Goal: Task Accomplishment & Management: Manage account settings

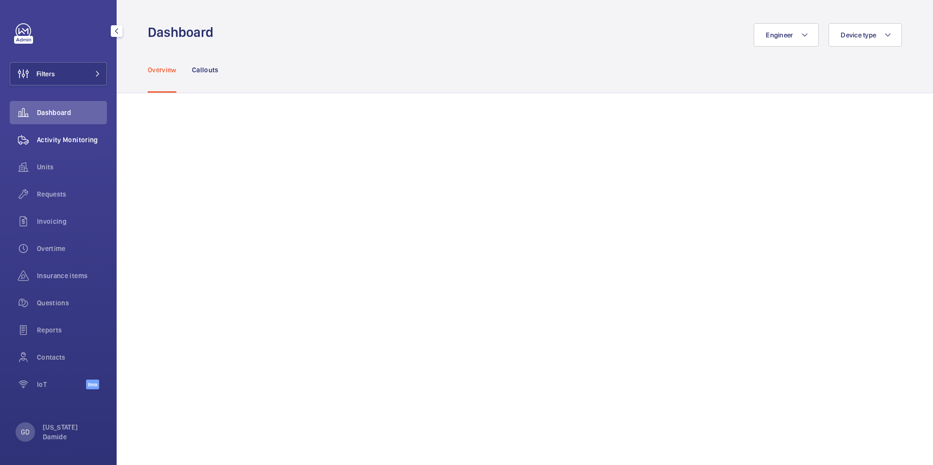
click at [61, 141] on span "Activity Monitoring" at bounding box center [72, 140] width 70 height 10
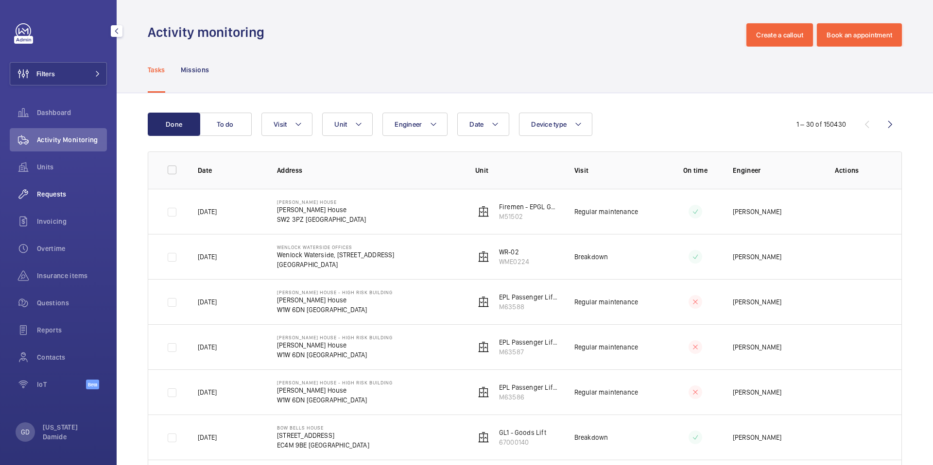
click at [48, 191] on span "Requests" at bounding box center [72, 194] width 70 height 10
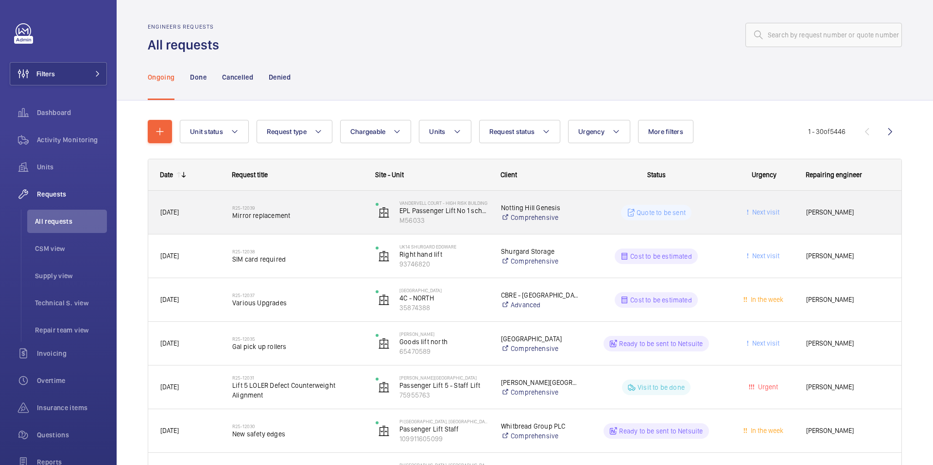
click at [313, 222] on div "R25-12039 Mirror replacement" at bounding box center [297, 213] width 131 height 28
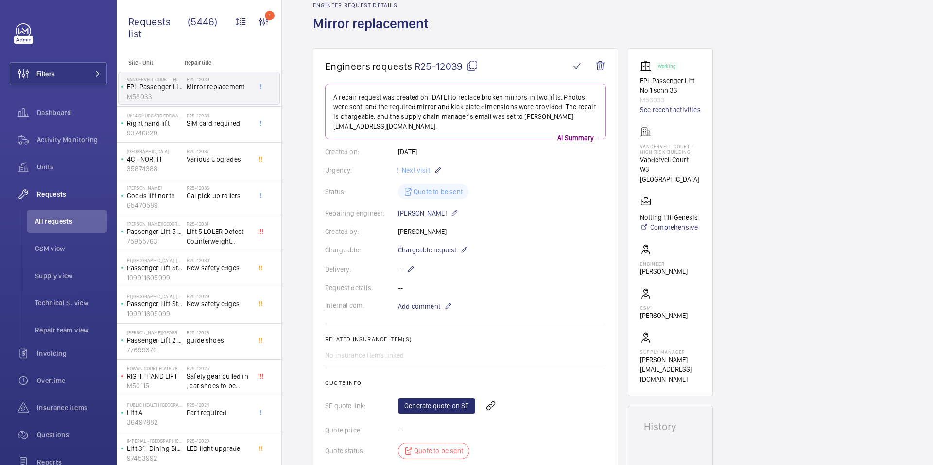
scroll to position [37, 0]
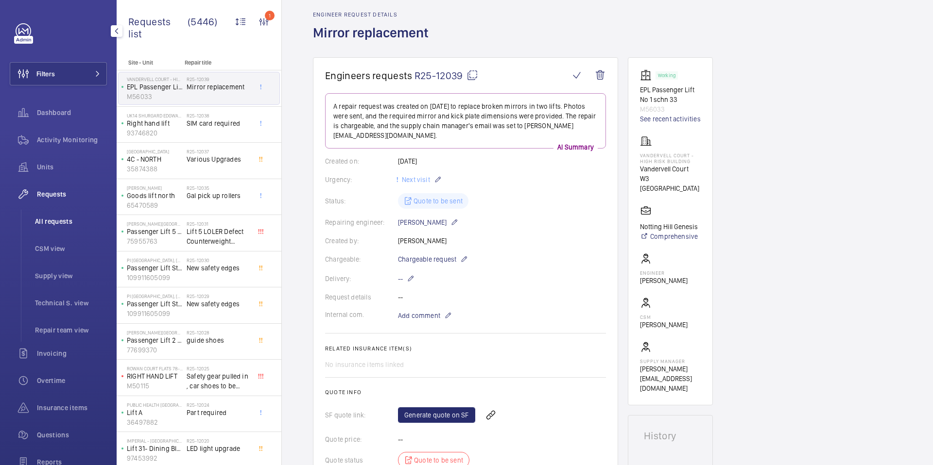
click at [61, 224] on span "All requests" at bounding box center [71, 222] width 72 height 10
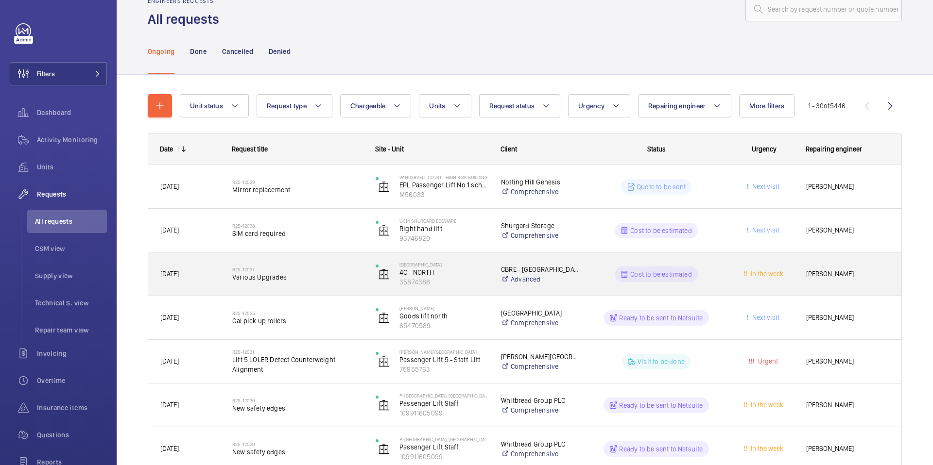
scroll to position [27, 0]
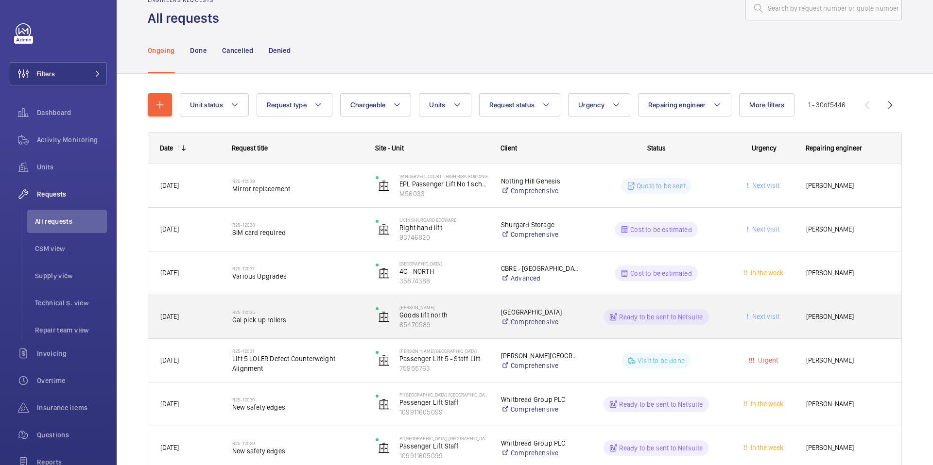
click at [281, 320] on span "Gal pick up rollers" at bounding box center [297, 320] width 131 height 10
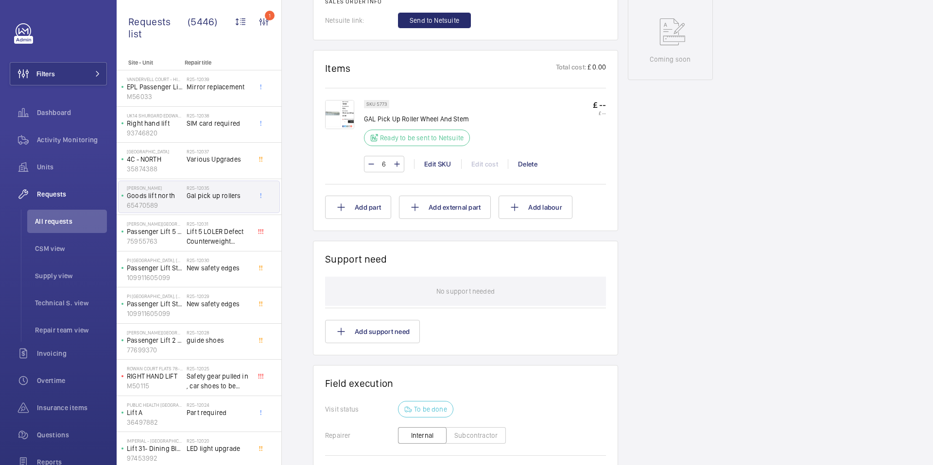
scroll to position [497, 0]
click at [51, 278] on span "Supply view" at bounding box center [71, 276] width 72 height 10
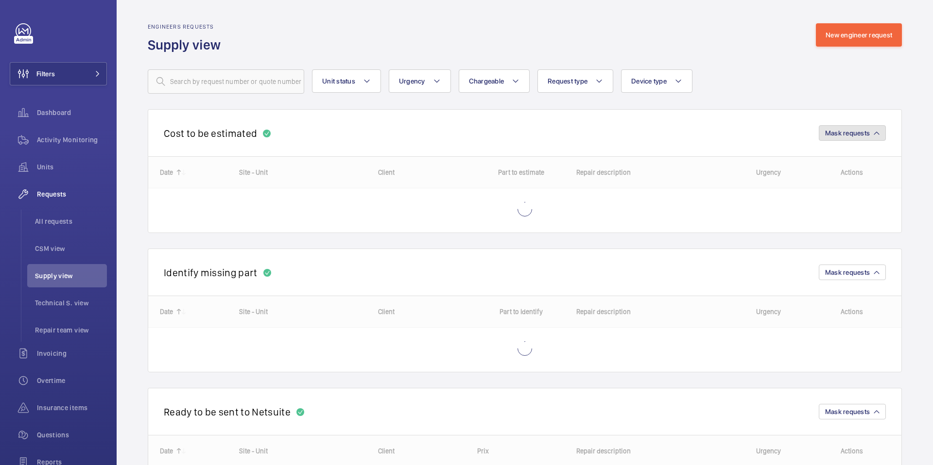
click at [870, 135] on button "Mask requests" at bounding box center [852, 133] width 67 height 16
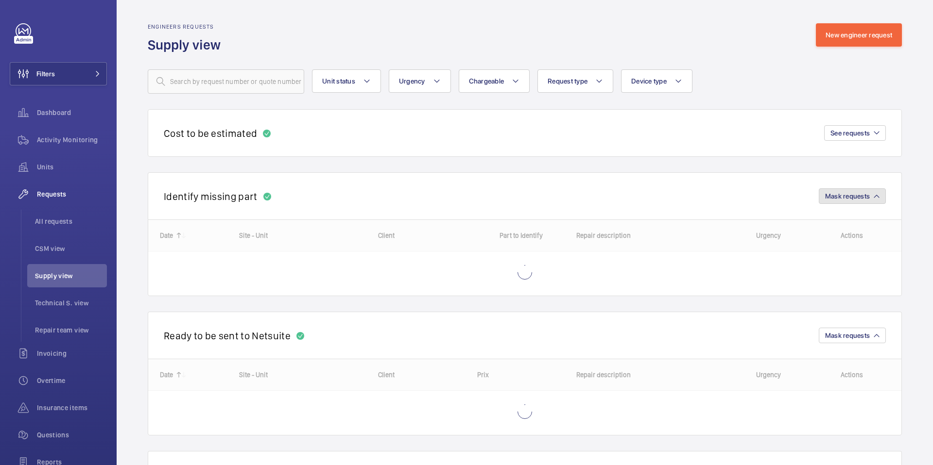
click at [866, 198] on span "Mask requests" at bounding box center [847, 196] width 45 height 8
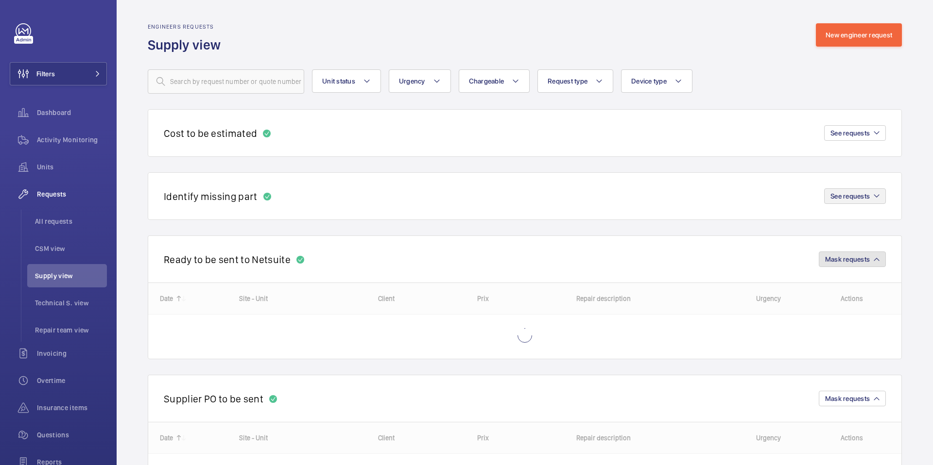
click at [859, 262] on span "Mask requests" at bounding box center [847, 260] width 45 height 8
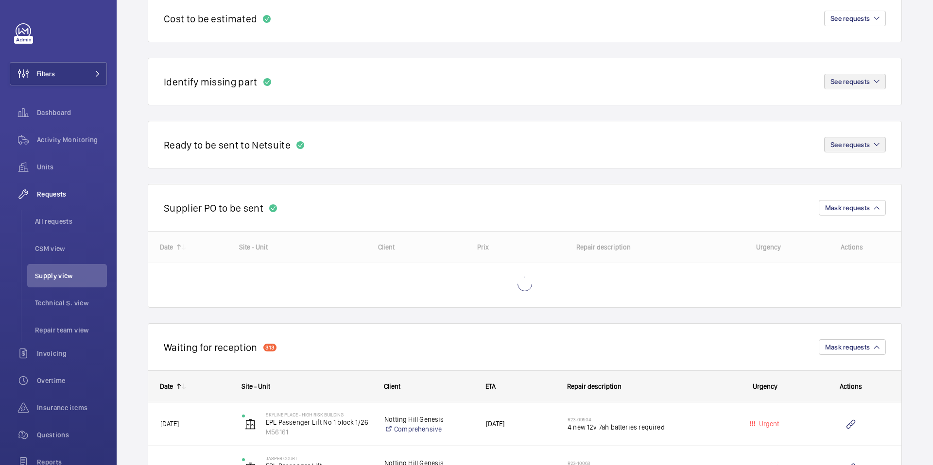
scroll to position [120, 0]
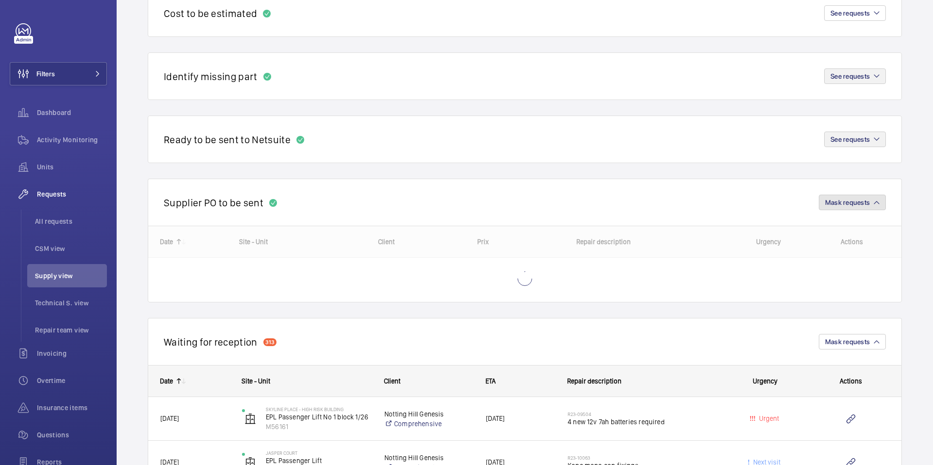
click at [869, 202] on span "Mask requests" at bounding box center [847, 203] width 45 height 8
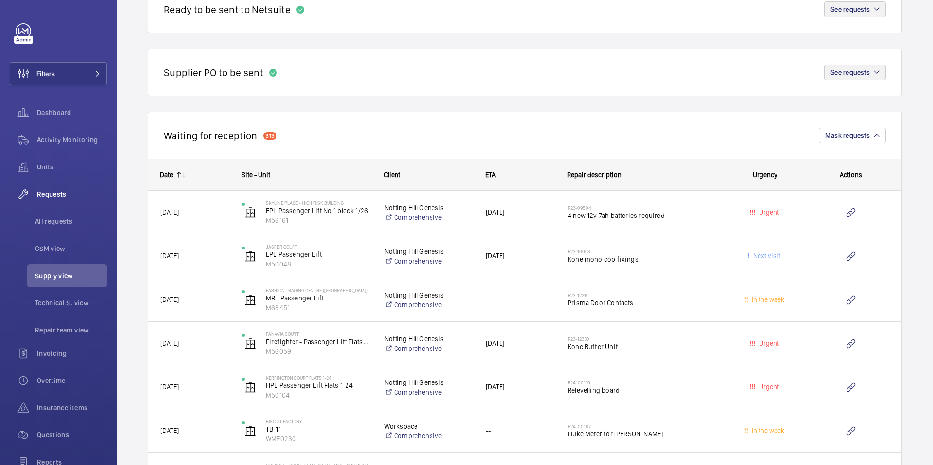
scroll to position [256, 0]
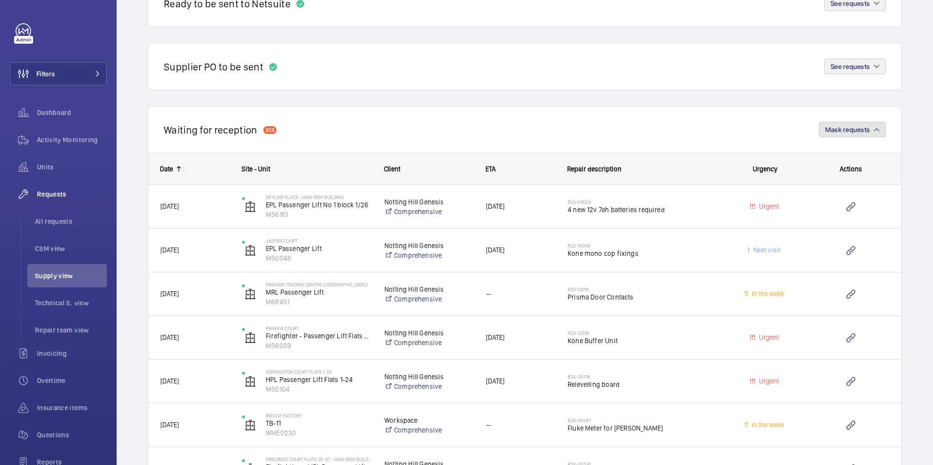
click at [865, 129] on span "Mask requests" at bounding box center [847, 130] width 45 height 8
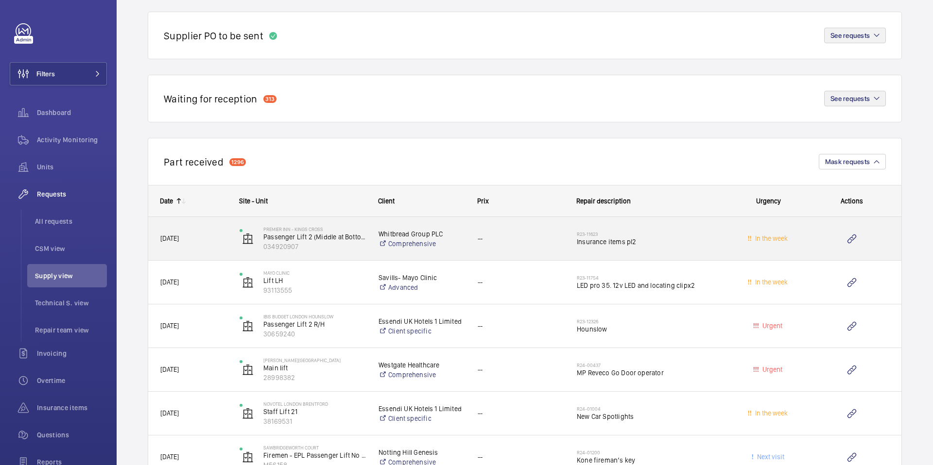
scroll to position [288, 0]
click at [204, 246] on div "[DATE]" at bounding box center [188, 238] width 78 height 31
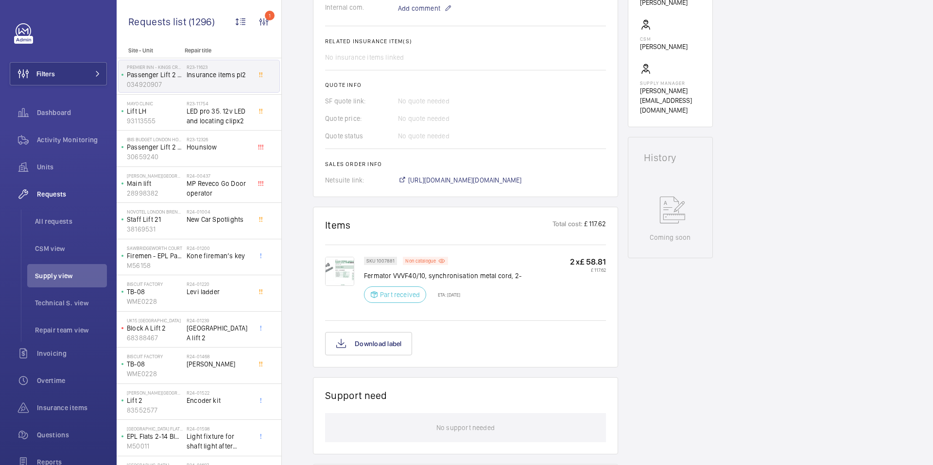
scroll to position [346, 0]
click at [361, 352] on button "Download label" at bounding box center [368, 342] width 87 height 23
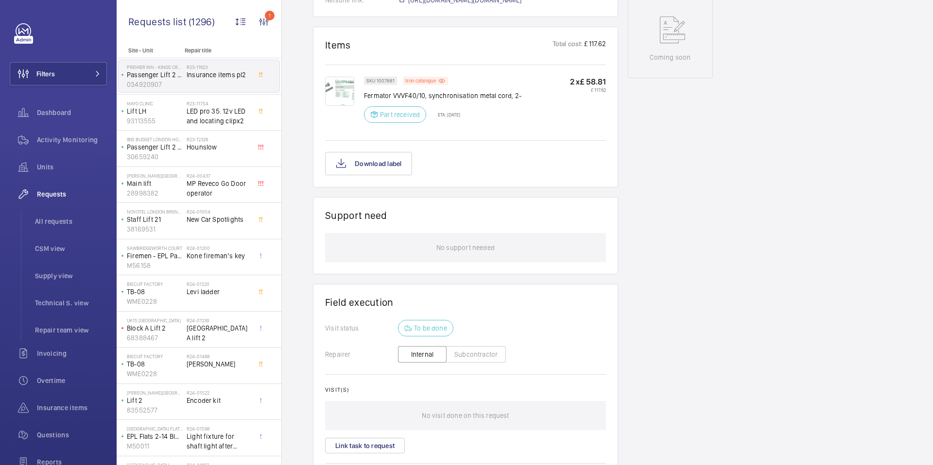
scroll to position [526, 0]
click at [42, 165] on span "Units" at bounding box center [72, 167] width 70 height 10
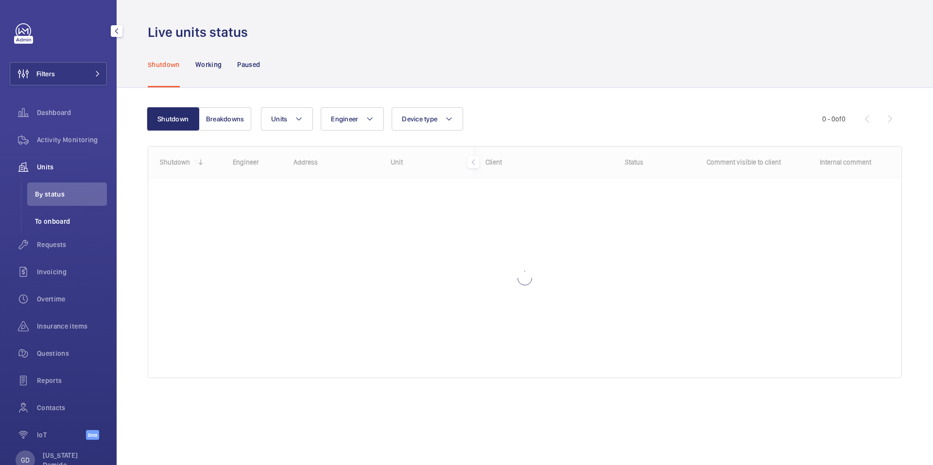
click at [56, 222] on span "To onboard" at bounding box center [71, 222] width 72 height 10
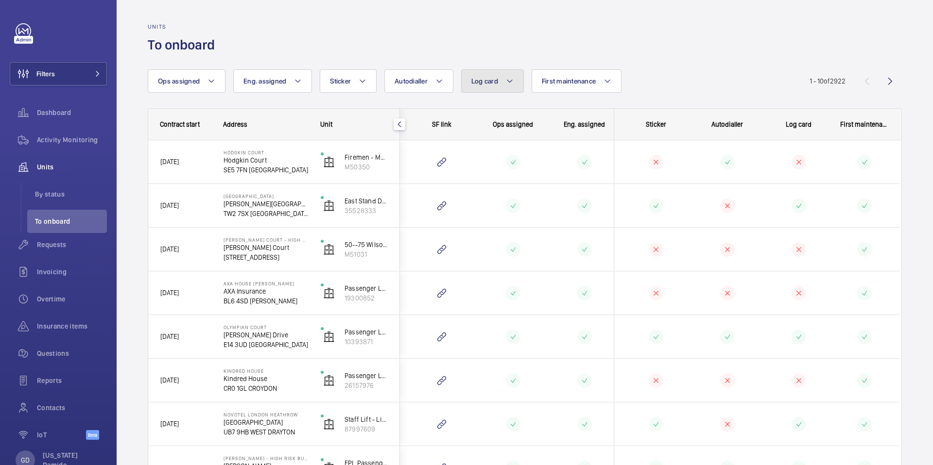
click at [499, 82] on button "Log card" at bounding box center [492, 80] width 63 height 23
click at [343, 64] on div "Units To onboard Ops assigned Eng. assigned Sticker Autodialler Log card Yes No…" at bounding box center [525, 300] width 816 height 601
click at [344, 86] on button "Sticker" at bounding box center [348, 80] width 57 height 23
click at [348, 137] on mat-radio-button "No" at bounding box center [411, 133] width 175 height 19
radio input "true"
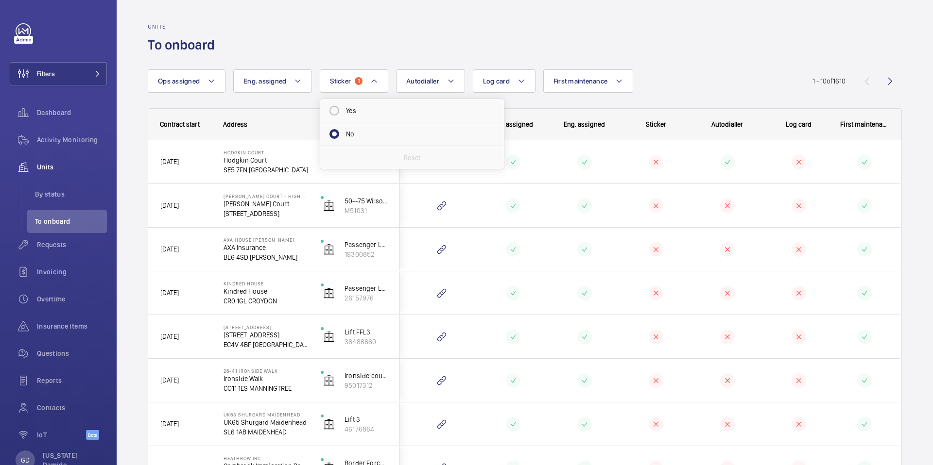
click at [176, 171] on div "[DATE]" at bounding box center [180, 162] width 62 height 31
click at [172, 160] on span "[DATE]" at bounding box center [169, 162] width 18 height 8
click at [255, 169] on p "SE5 7FN [GEOGRAPHIC_DATA]" at bounding box center [265, 170] width 85 height 10
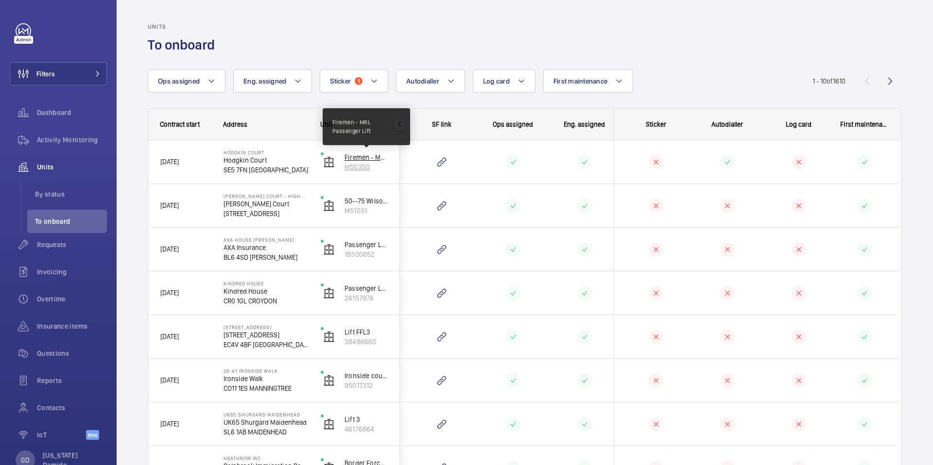
click at [359, 157] on p "Firemen - MRL Passenger Lift" at bounding box center [365, 158] width 43 height 10
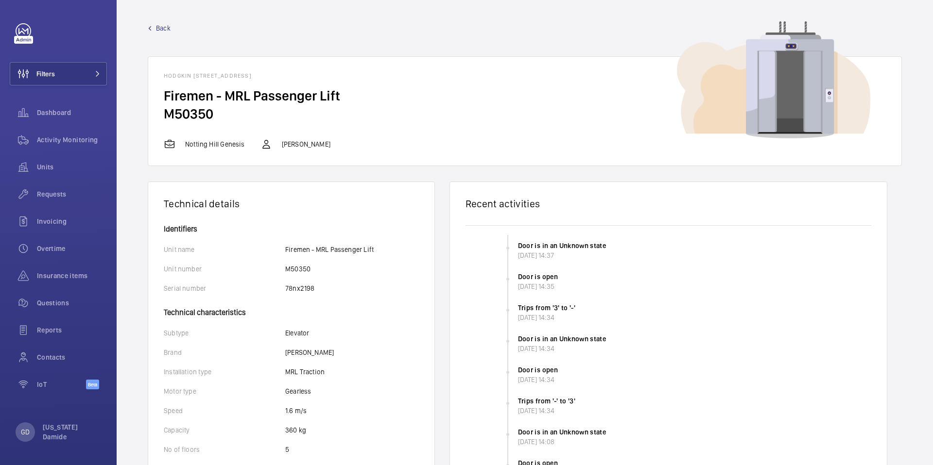
click at [158, 23] on span "Back" at bounding box center [163, 28] width 15 height 10
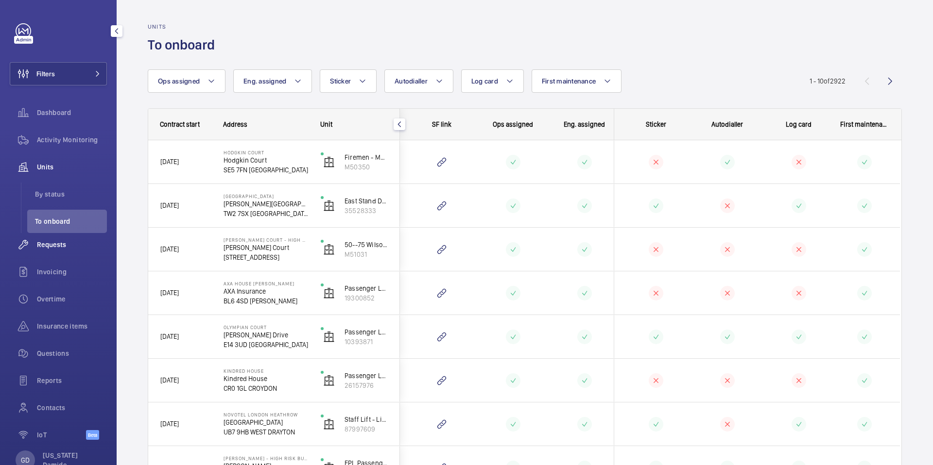
click at [53, 241] on span "Requests" at bounding box center [72, 245] width 70 height 10
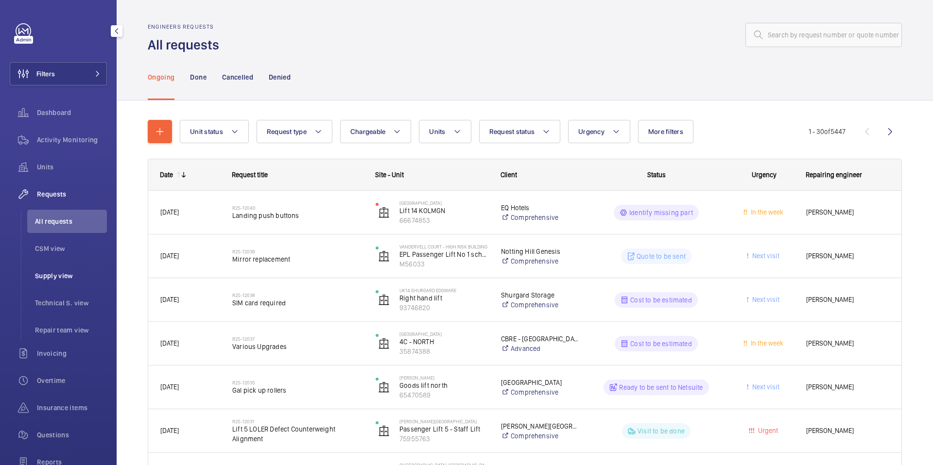
click at [55, 276] on span "Supply view" at bounding box center [71, 276] width 72 height 10
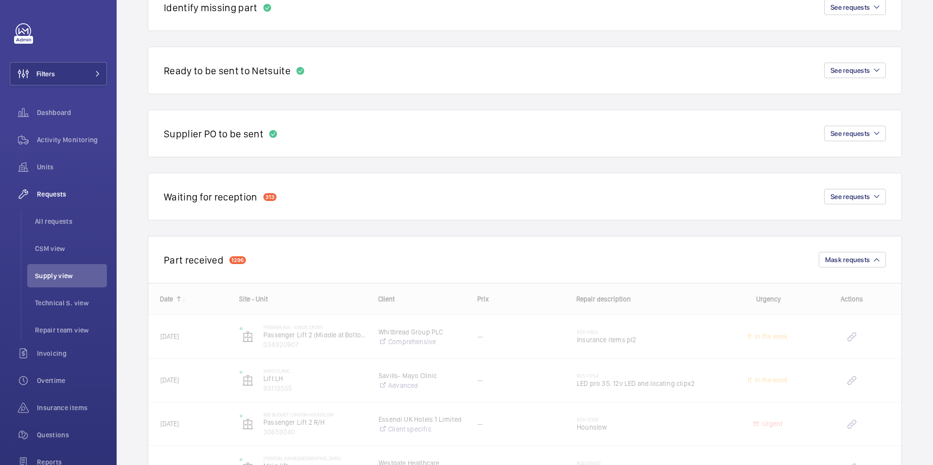
scroll to position [255, 0]
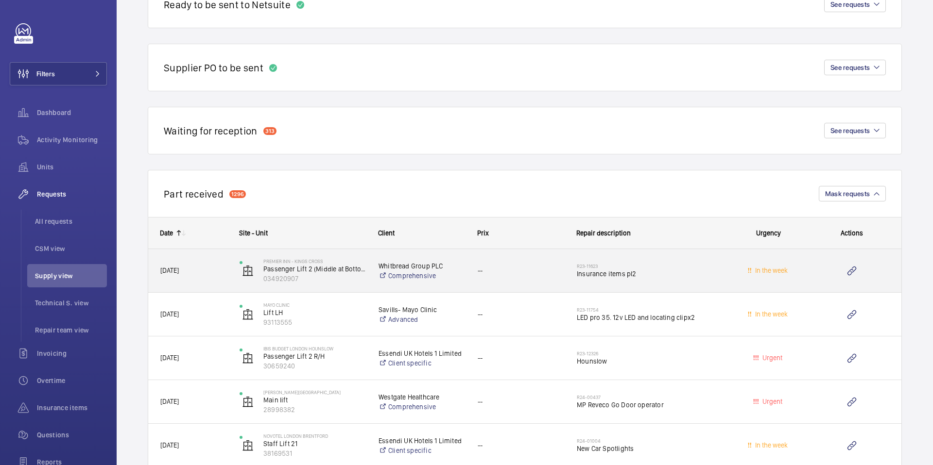
click at [185, 274] on span "[DATE]" at bounding box center [193, 270] width 67 height 11
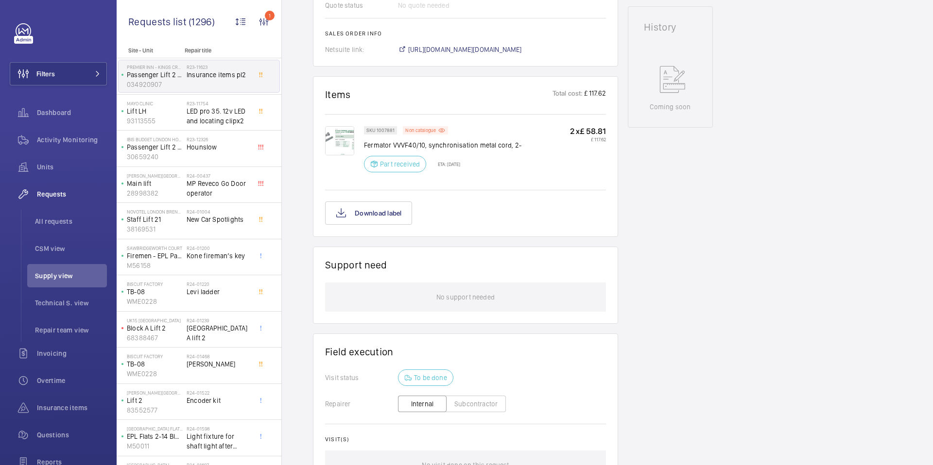
scroll to position [443, 0]
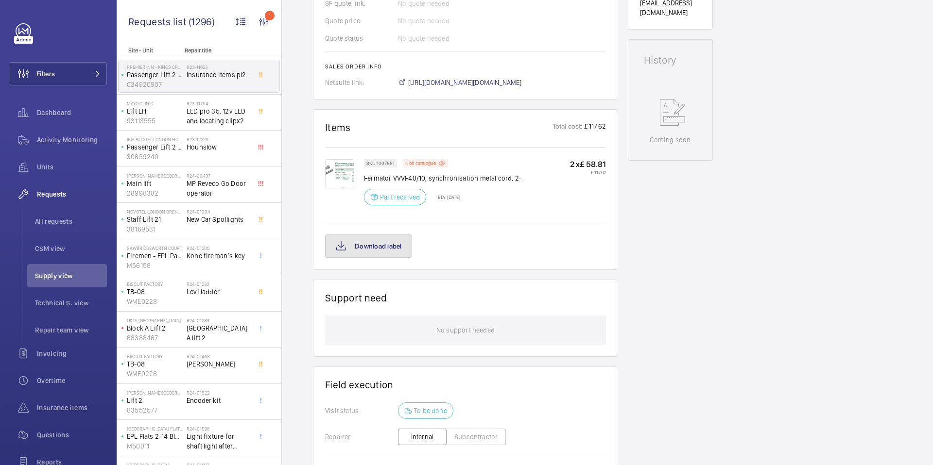
click at [384, 258] on button "Download label" at bounding box center [368, 246] width 87 height 23
click at [43, 170] on span "Units" at bounding box center [72, 167] width 70 height 10
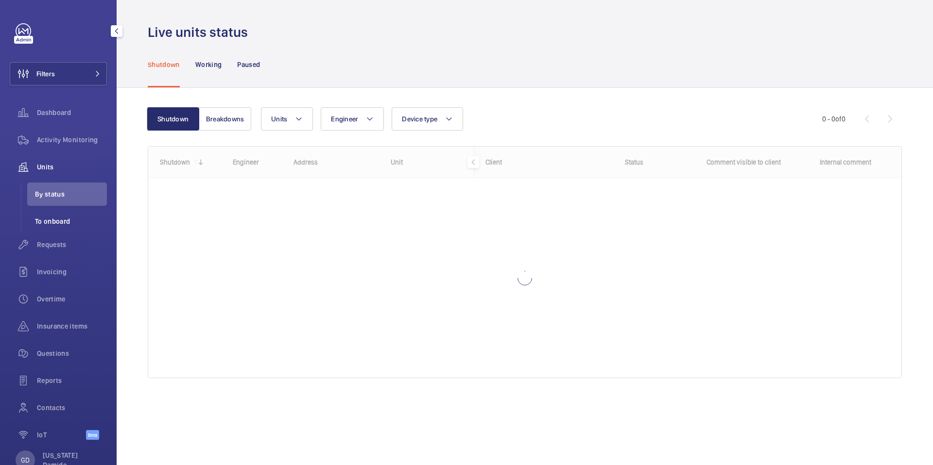
click at [53, 221] on span "To onboard" at bounding box center [71, 222] width 72 height 10
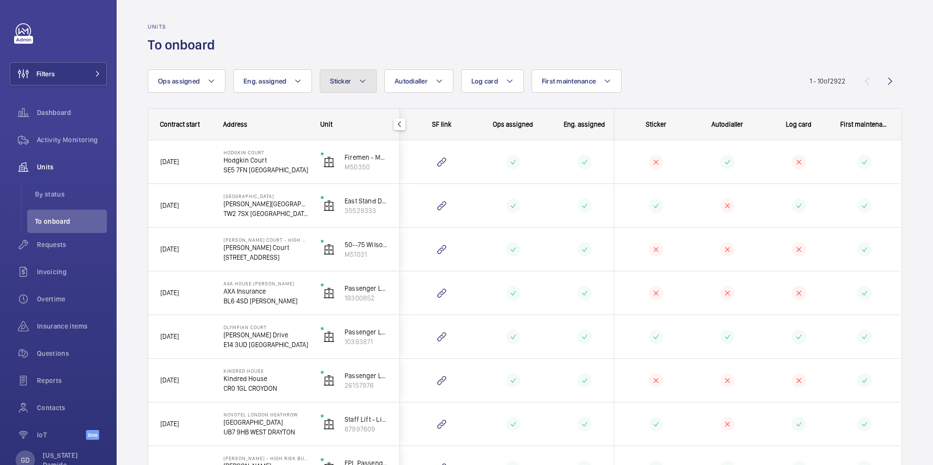
click at [341, 82] on span "Sticker" at bounding box center [340, 81] width 21 height 8
click at [221, 40] on h1 "To onboard" at bounding box center [184, 45] width 73 height 18
click at [367, 82] on button "Sticker" at bounding box center [348, 80] width 57 height 23
click at [346, 137] on mat-radio-button "No" at bounding box center [411, 133] width 175 height 19
radio input "true"
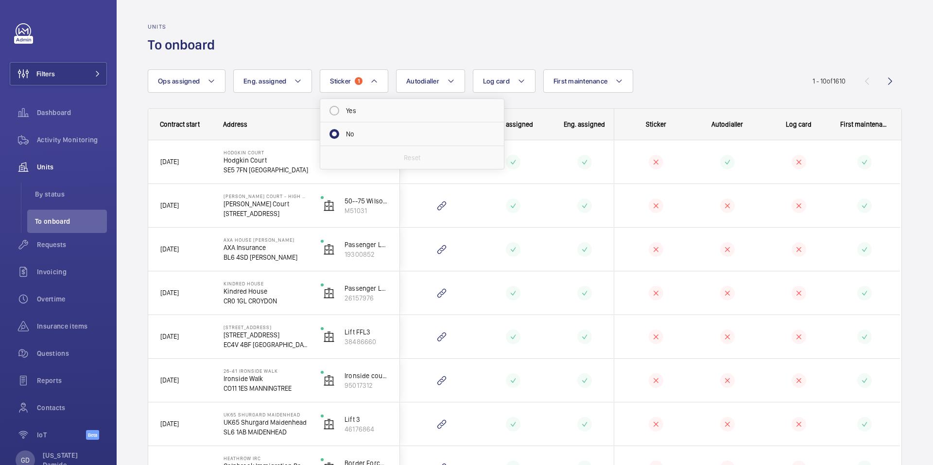
click at [473, 38] on div "Units To onboard" at bounding box center [525, 38] width 754 height 31
click at [86, 137] on span "Activity Monitoring" at bounding box center [72, 140] width 70 height 10
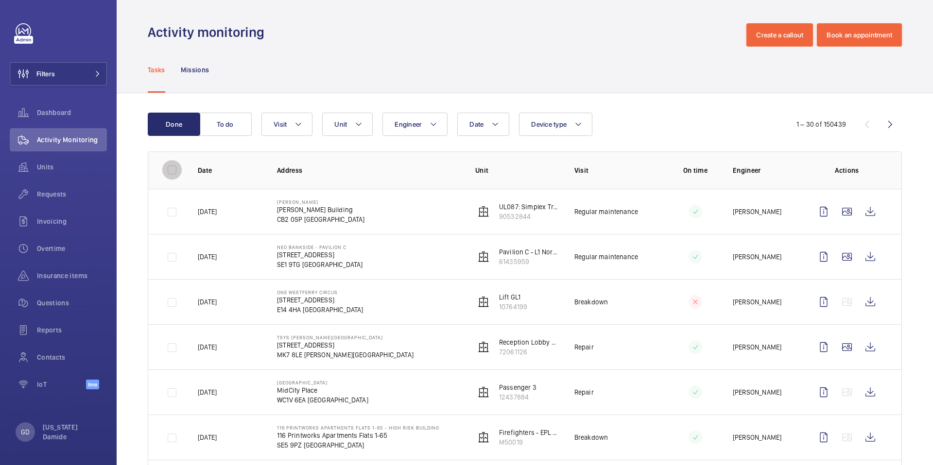
click at [171, 172] on input "checkbox" at bounding box center [171, 169] width 19 height 19
checkbox input "true"
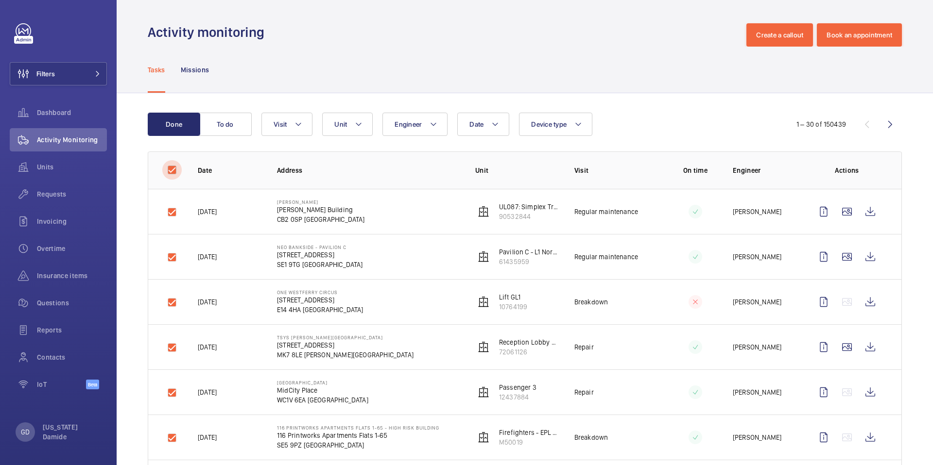
checkbox input "true"
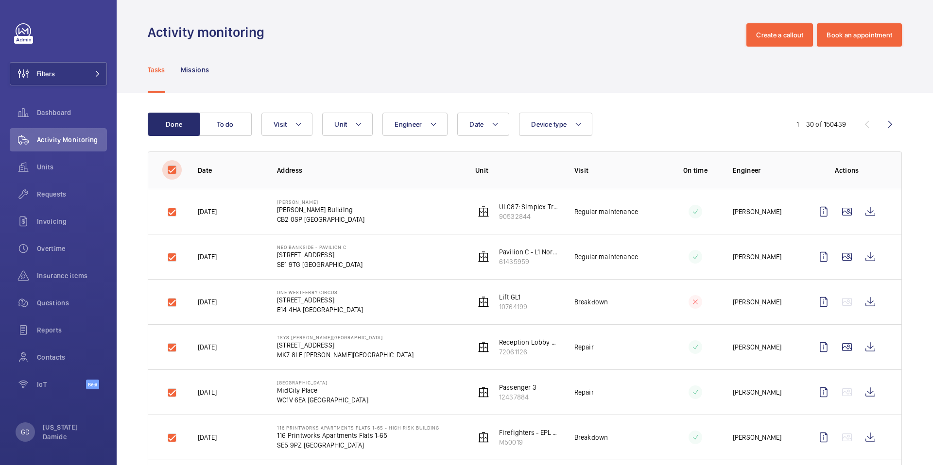
checkbox input "true"
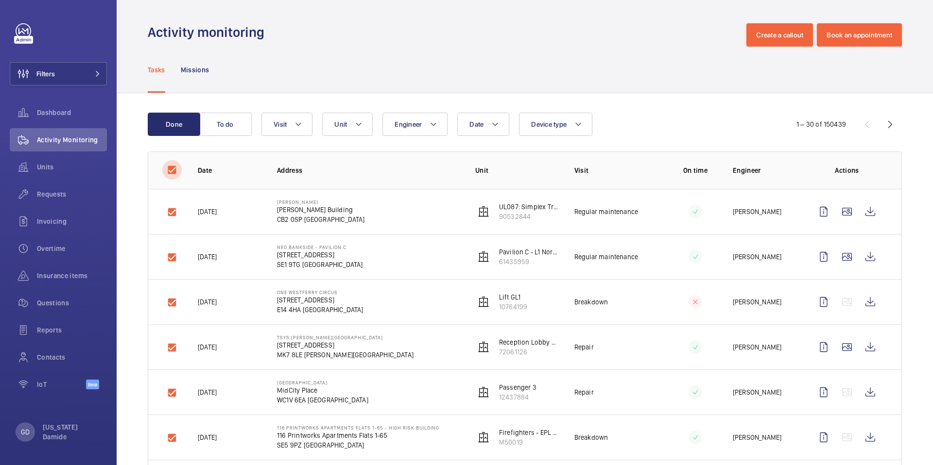
checkbox input "true"
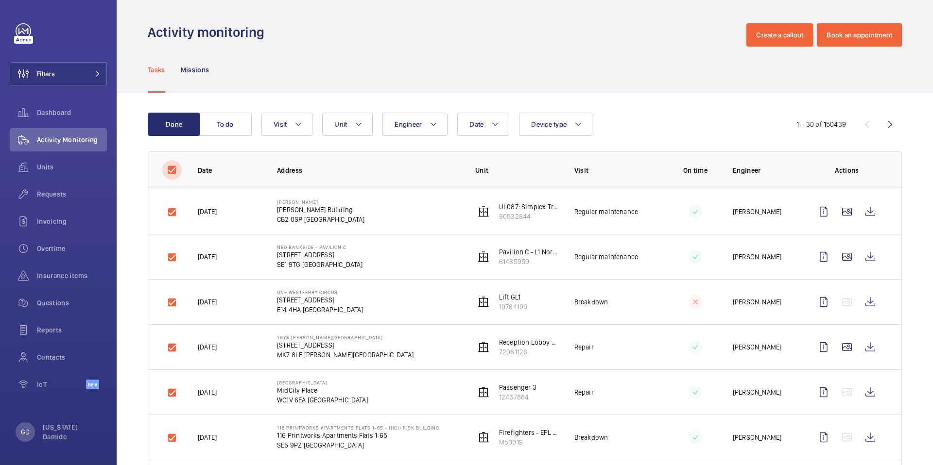
checkbox input "true"
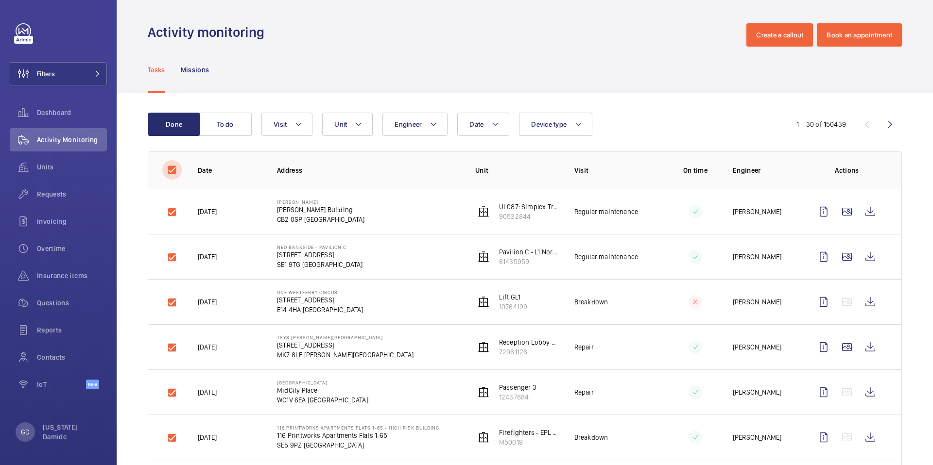
checkbox input "true"
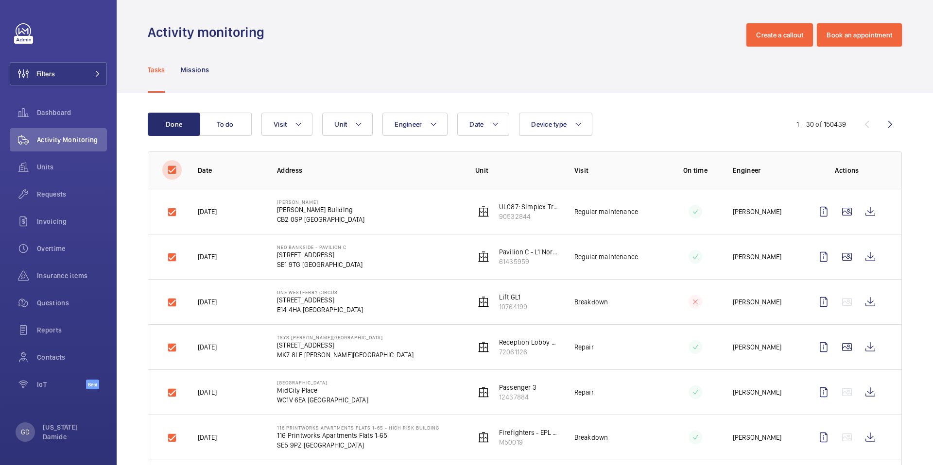
checkbox input "true"
click at [58, 249] on span "Overtime" at bounding box center [72, 249] width 70 height 10
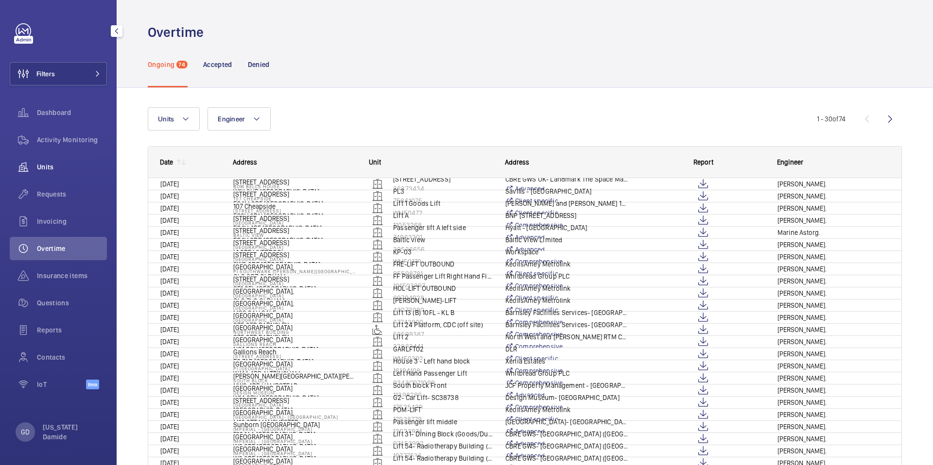
click at [50, 162] on div "Units" at bounding box center [58, 166] width 97 height 23
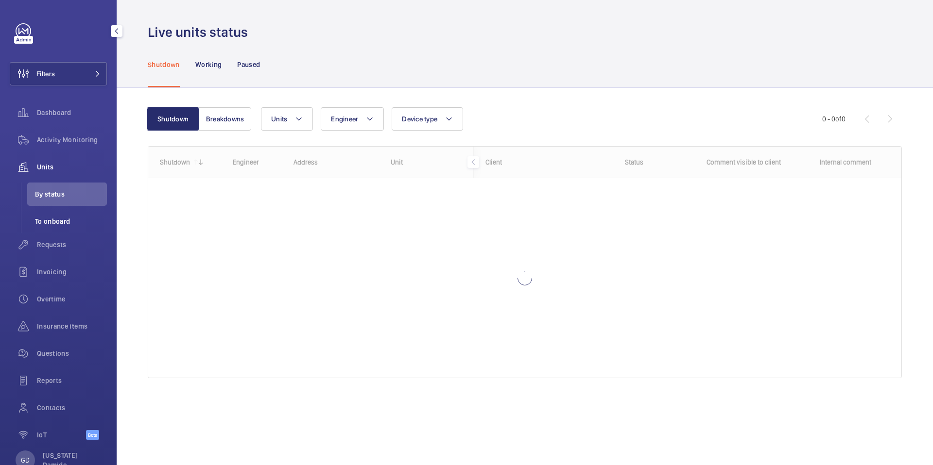
click at [45, 224] on span "To onboard" at bounding box center [71, 222] width 72 height 10
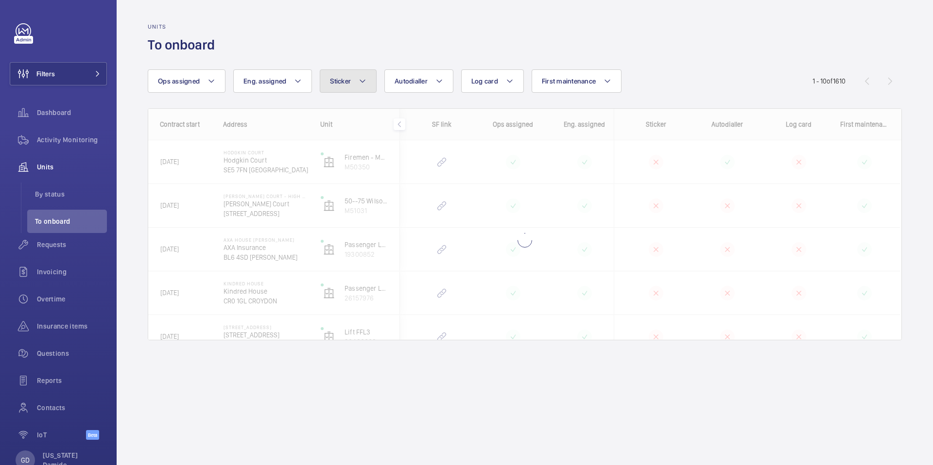
click at [349, 86] on button "Sticker" at bounding box center [348, 80] width 57 height 23
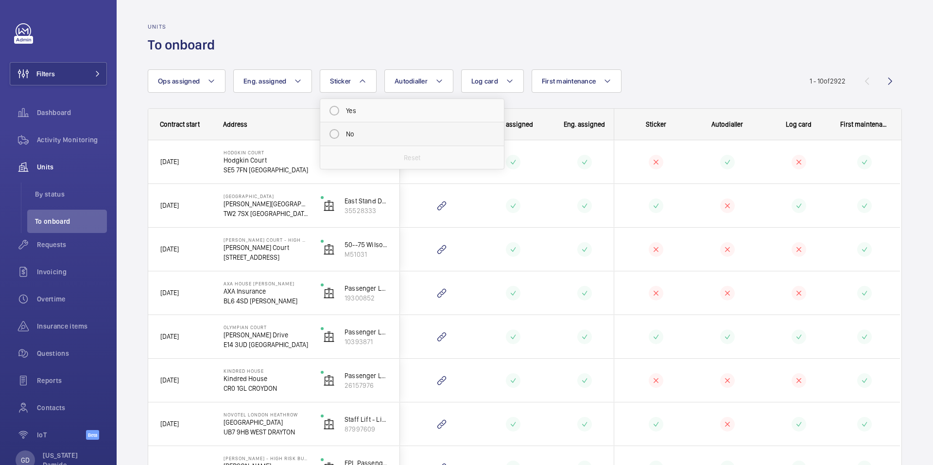
click at [348, 133] on mat-radio-button "No" at bounding box center [411, 133] width 175 height 19
radio input "true"
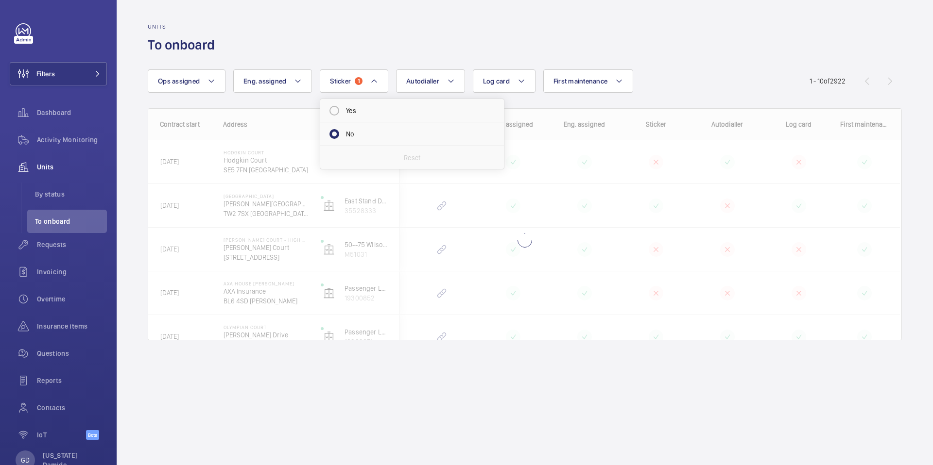
click at [451, 38] on div "Units To onboard" at bounding box center [525, 38] width 754 height 31
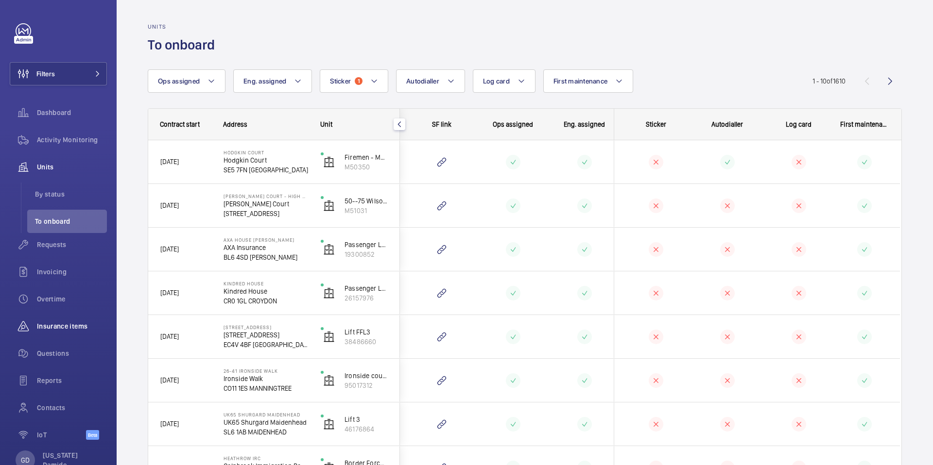
scroll to position [28, 0]
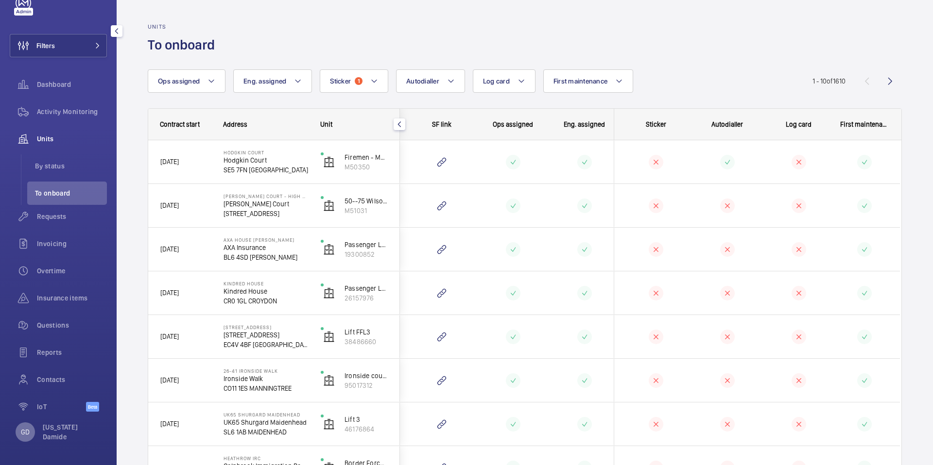
click at [25, 435] on p "GD" at bounding box center [25, 432] width 9 height 10
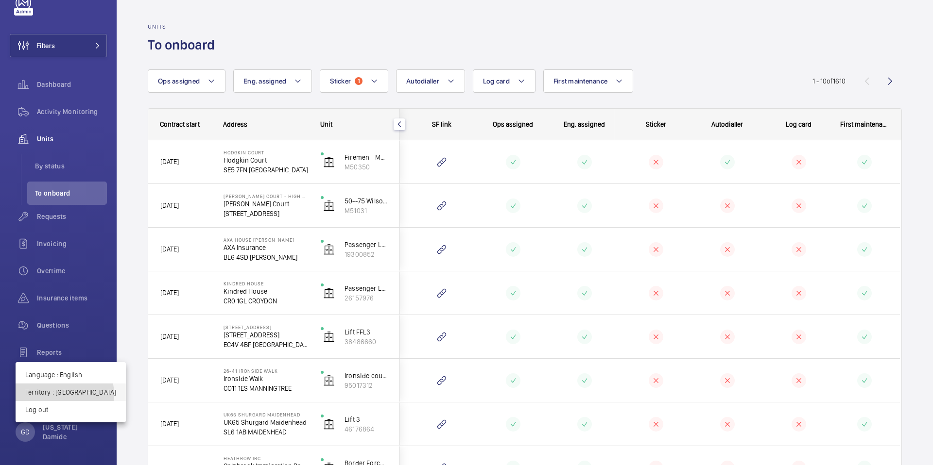
click at [57, 395] on p "Territory : [GEOGRAPHIC_DATA]" at bounding box center [70, 393] width 91 height 10
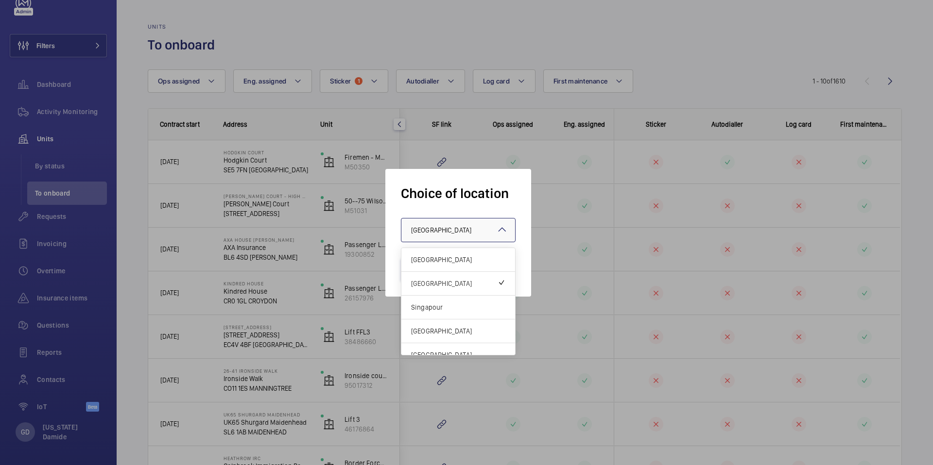
click at [476, 241] on div at bounding box center [458, 230] width 114 height 23
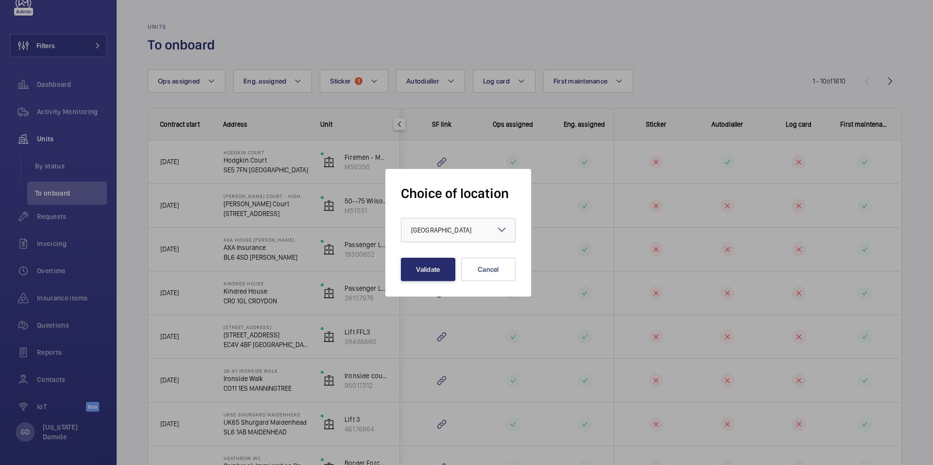
click at [470, 234] on div "× [GEOGRAPHIC_DATA]" at bounding box center [453, 230] width 85 height 10
click at [35, 427] on div at bounding box center [466, 232] width 933 height 465
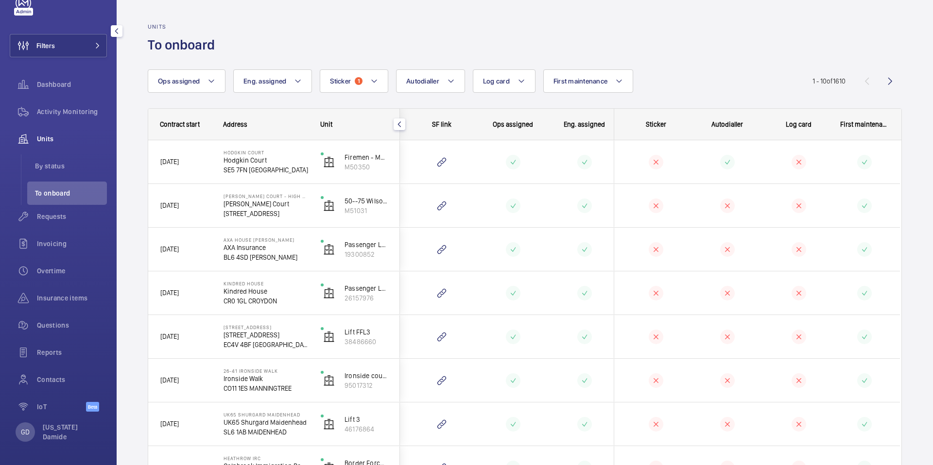
click at [26, 442] on div "Filters Dashboard Activity Monitoring Units By status To onboard Requests Invoi…" at bounding box center [58, 232] width 117 height 465
click at [26, 431] on p "GD" at bounding box center [25, 432] width 9 height 10
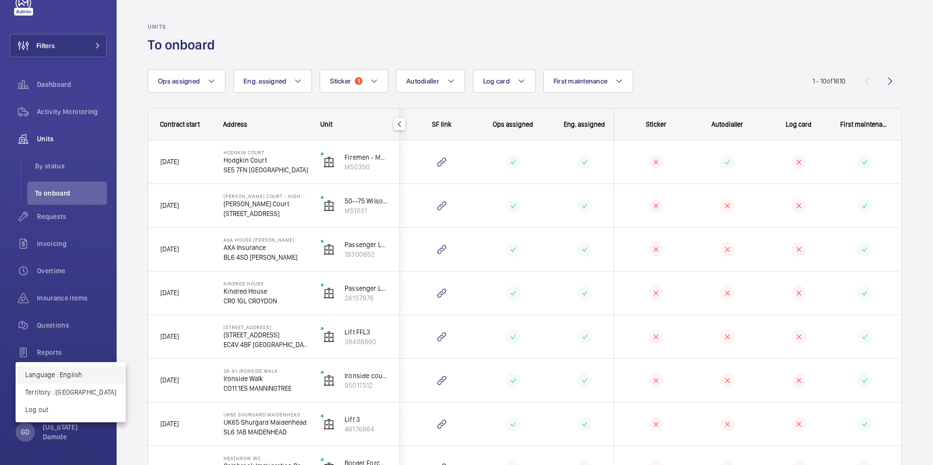
click at [83, 378] on p "Language : English" at bounding box center [70, 375] width 91 height 10
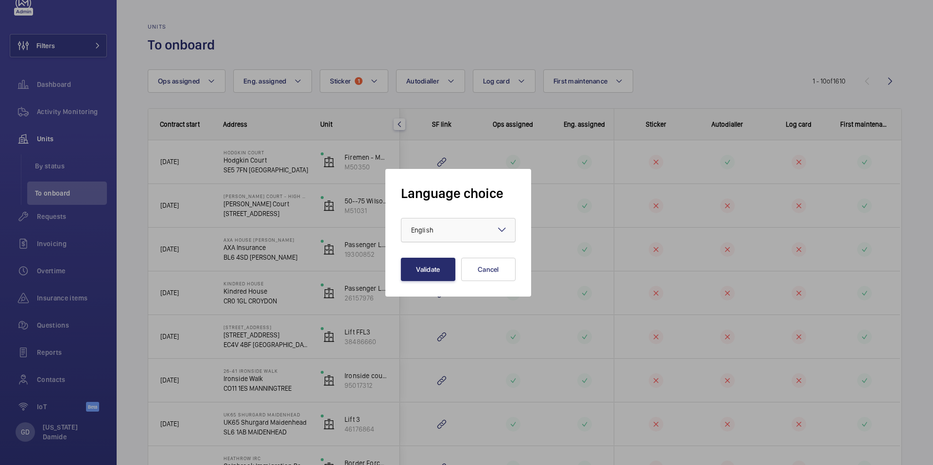
click at [456, 231] on div "× English" at bounding box center [434, 230] width 47 height 10
click at [475, 270] on button "Cancel" at bounding box center [488, 269] width 54 height 23
